Goal: Task Accomplishment & Management: Use online tool/utility

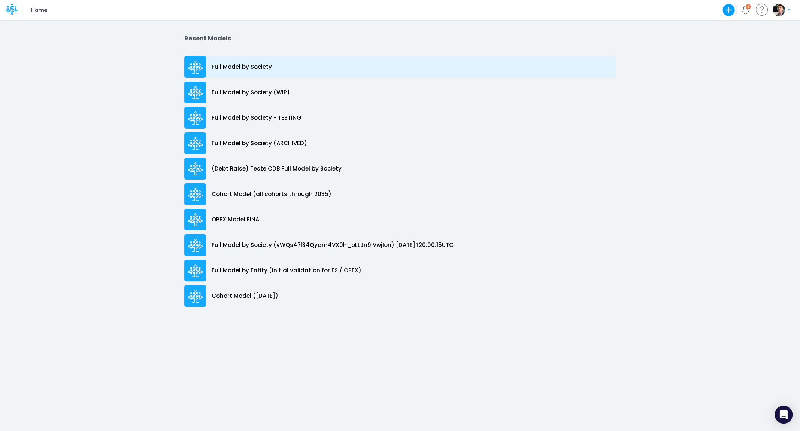
click at [247, 71] on p "Full Model by Society" at bounding box center [242, 67] width 60 height 9
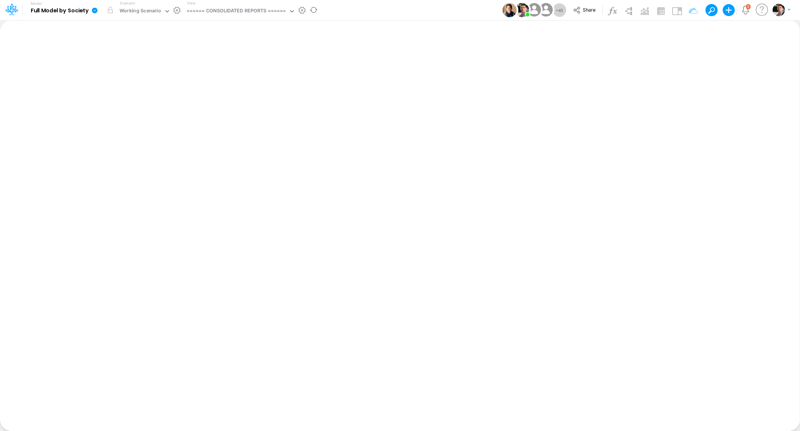
click at [209, 2] on div "View ====== CONSOLIDATED REPORTS ======" at bounding box center [239, 9] width 112 height 19
click at [211, 10] on div "====== CONSOLIDATED REPORTS ======" at bounding box center [235, 11] width 99 height 9
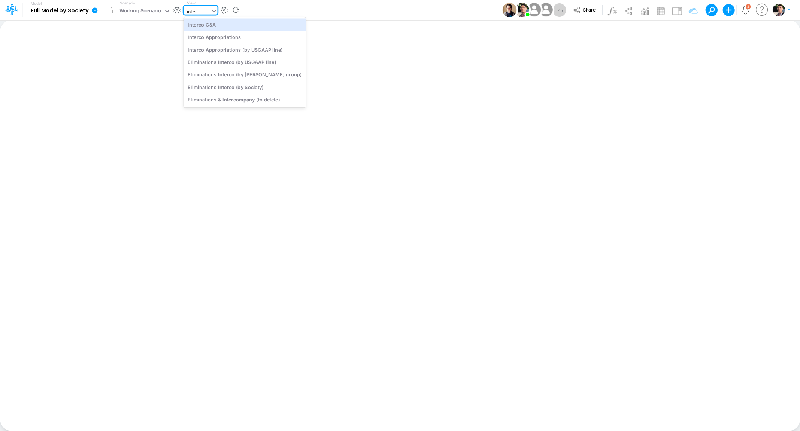
type input "interc"
type input "Intercos G&A"
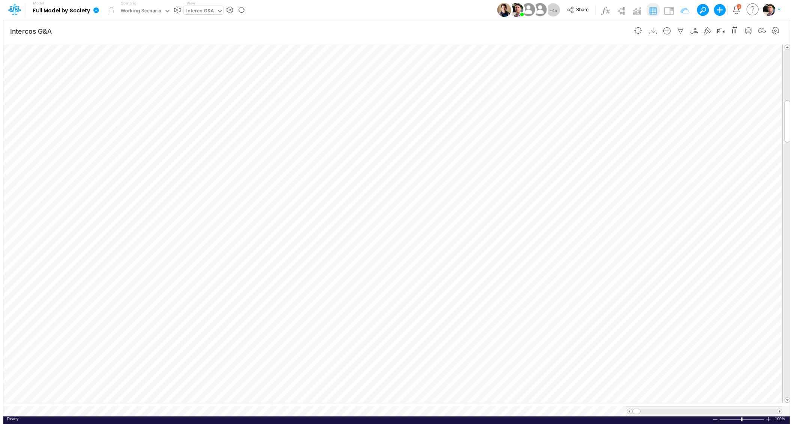
scroll to position [3, 1]
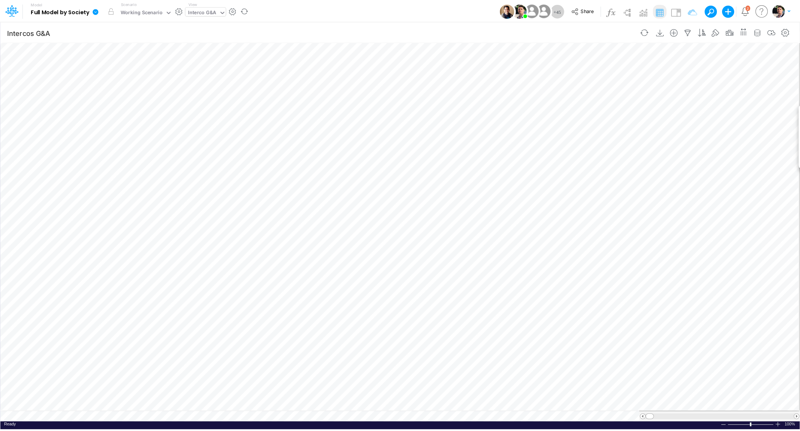
scroll to position [3, 9]
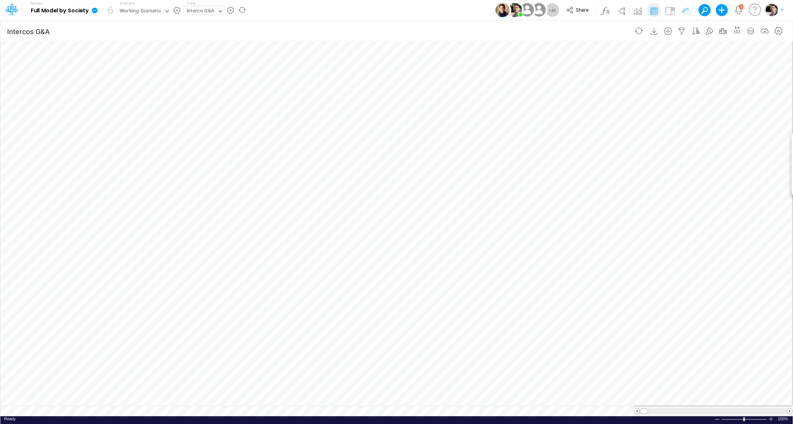
scroll to position [3, 1]
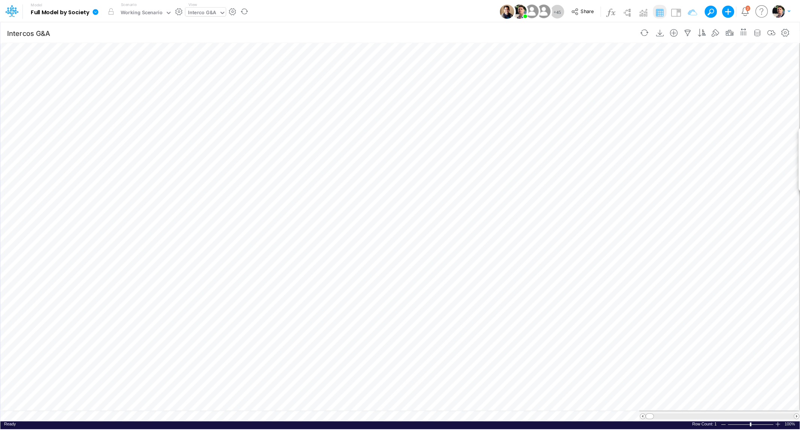
scroll to position [3, 26]
